Goal: Transaction & Acquisition: Book appointment/travel/reservation

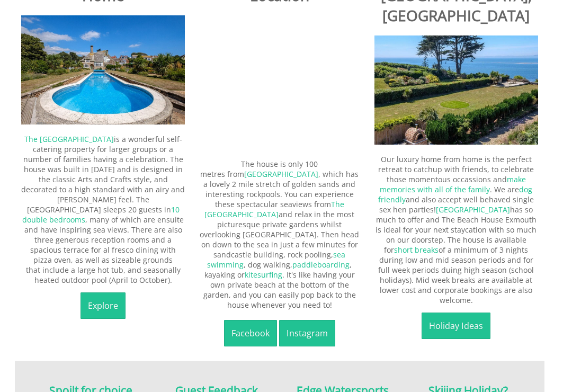
scroll to position [313, 0]
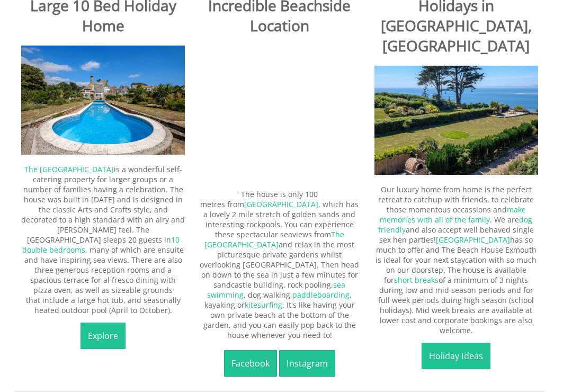
click at [103, 323] on link "Explore" at bounding box center [103, 336] width 45 height 26
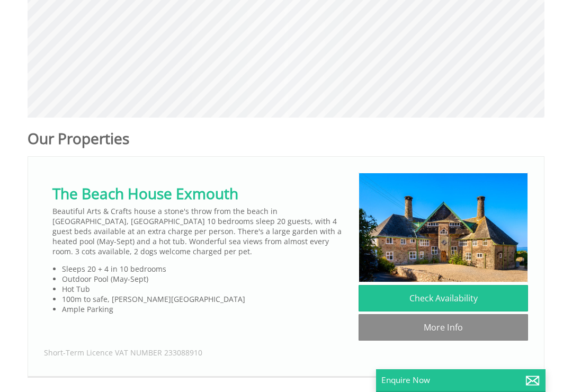
scroll to position [421, 0]
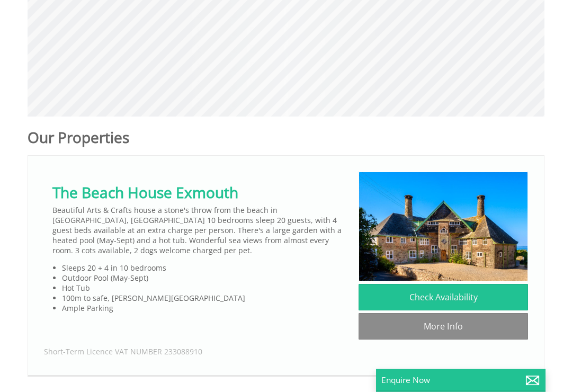
click at [312, 341] on li at bounding box center [286, 267] width 517 height 222
click at [437, 313] on link "More Info" at bounding box center [444, 326] width 170 height 26
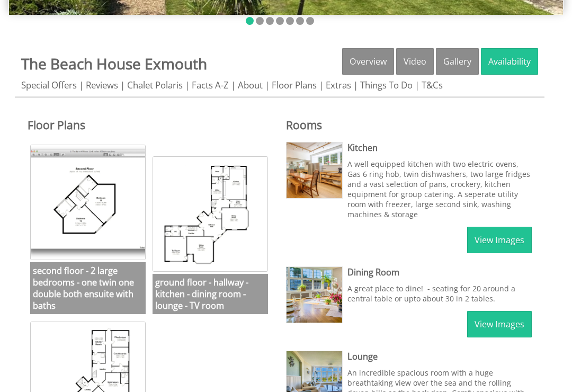
scroll to position [334, 0]
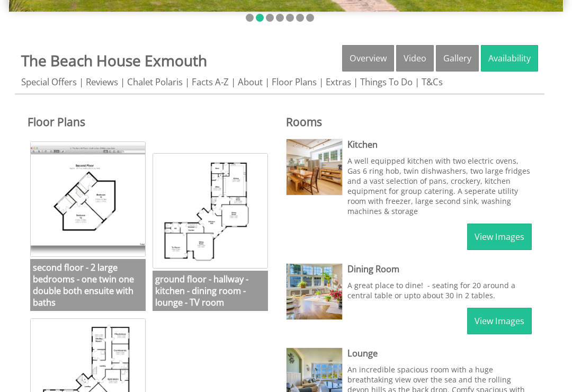
click at [228, 166] on img at bounding box center [211, 211] width 116 height 116
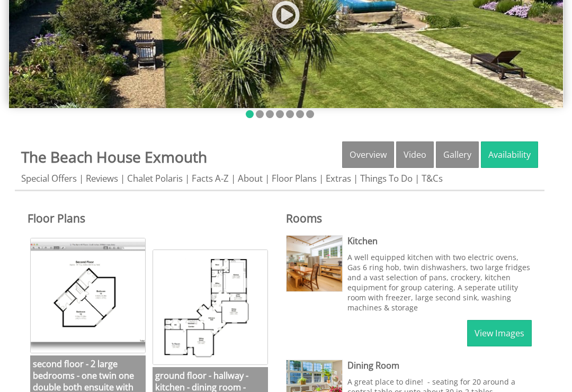
scroll to position [237, 0]
click at [235, 256] on img at bounding box center [211, 308] width 116 height 116
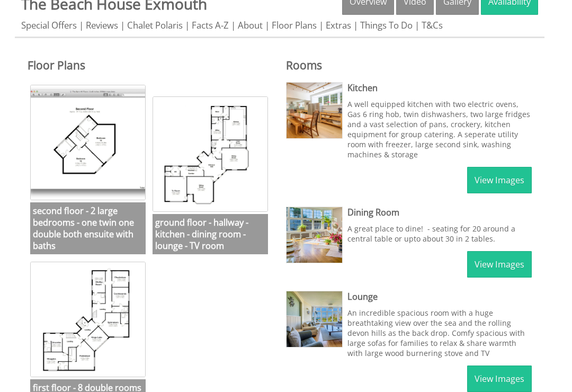
scroll to position [390, 0]
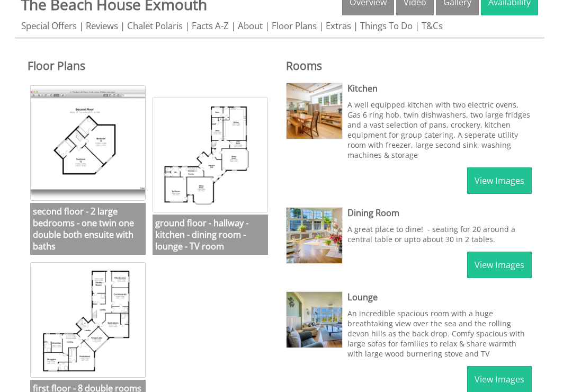
click at [102, 278] on img at bounding box center [88, 320] width 116 height 116
click at [98, 120] on img at bounding box center [88, 143] width 116 height 116
click at [105, 291] on img at bounding box center [88, 320] width 116 height 116
click at [102, 119] on img at bounding box center [88, 143] width 116 height 116
click at [499, 366] on link "View Images" at bounding box center [499, 379] width 65 height 26
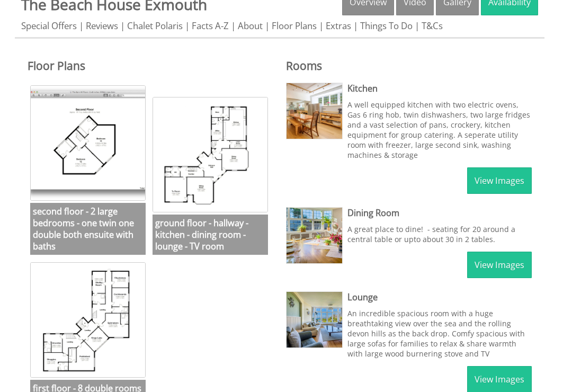
click at [504, 366] on link "View Images" at bounding box center [499, 379] width 65 height 26
click at [506, 366] on link "View Images" at bounding box center [499, 379] width 65 height 26
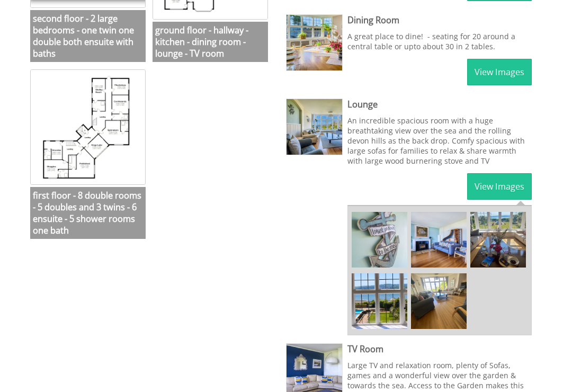
scroll to position [583, 0]
click at [383, 212] on img at bounding box center [380, 240] width 56 height 56
